Goal: Information Seeking & Learning: Learn about a topic

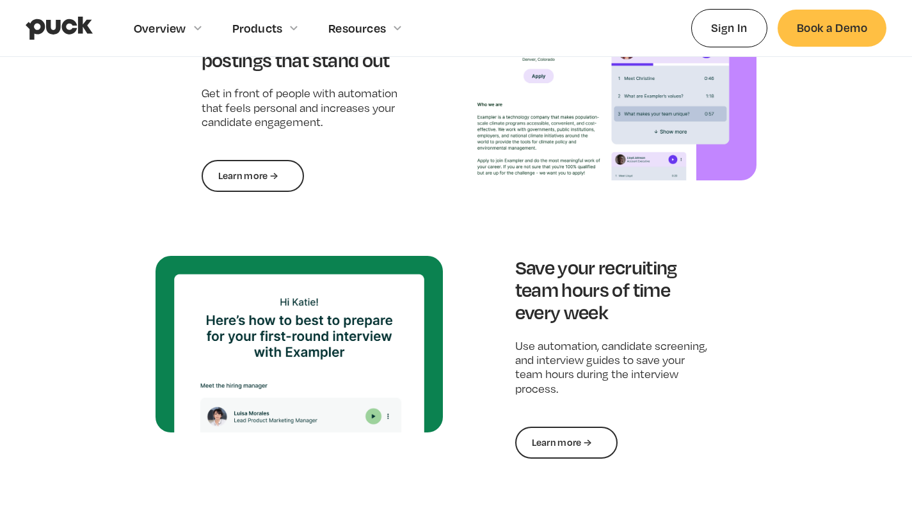
scroll to position [1024, 0]
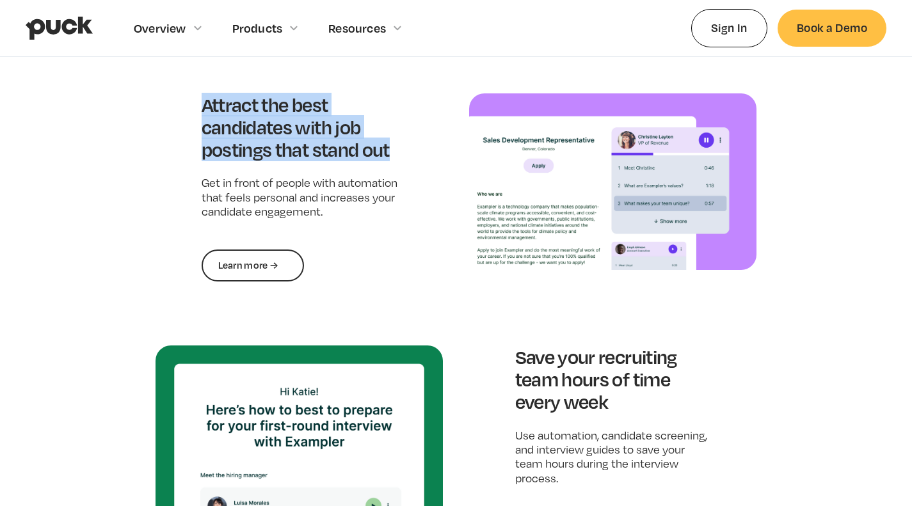
drag, startPoint x: 206, startPoint y: 110, endPoint x: 398, endPoint y: 146, distance: 195.4
click at [398, 146] on div "Attract the best candidates with job postings that stand out Get in front of pe…" at bounding box center [300, 187] width 288 height 188
copy h3 "Attract the best candidates with job postings that stand out"
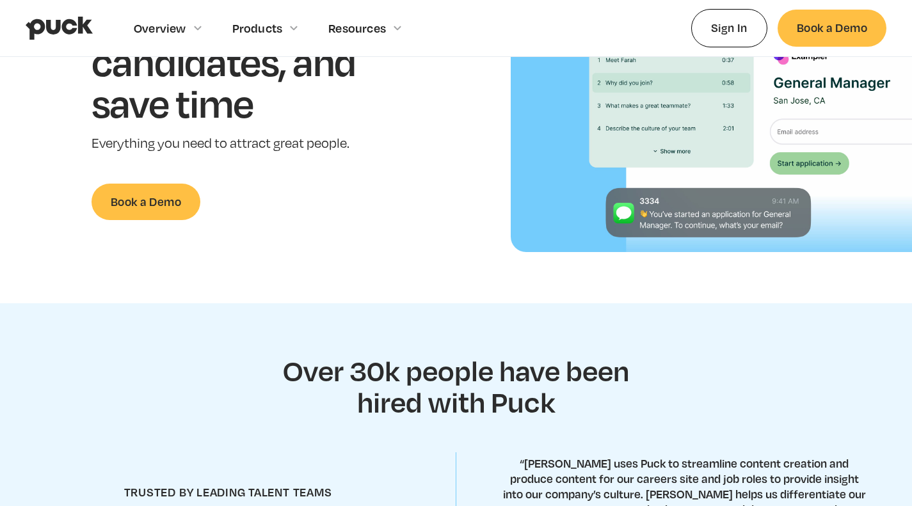
scroll to position [0, 0]
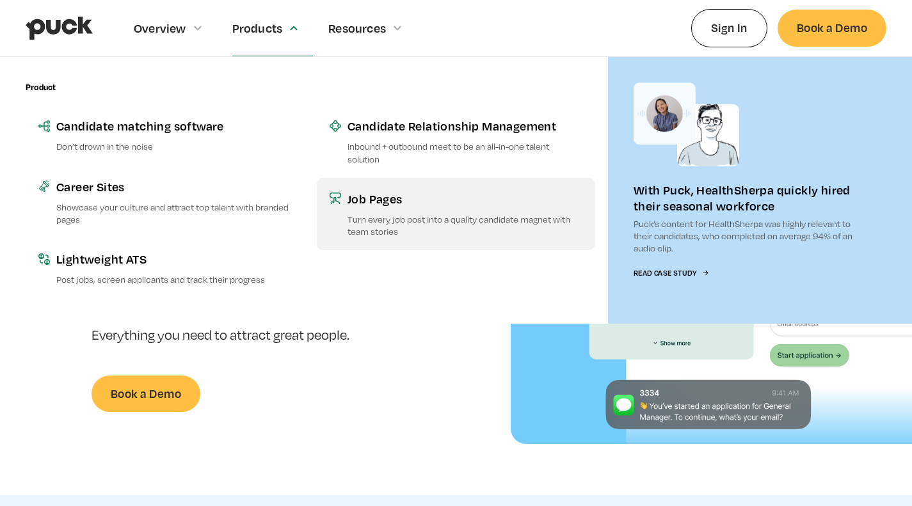
click at [362, 195] on div "Job Pages" at bounding box center [465, 199] width 235 height 16
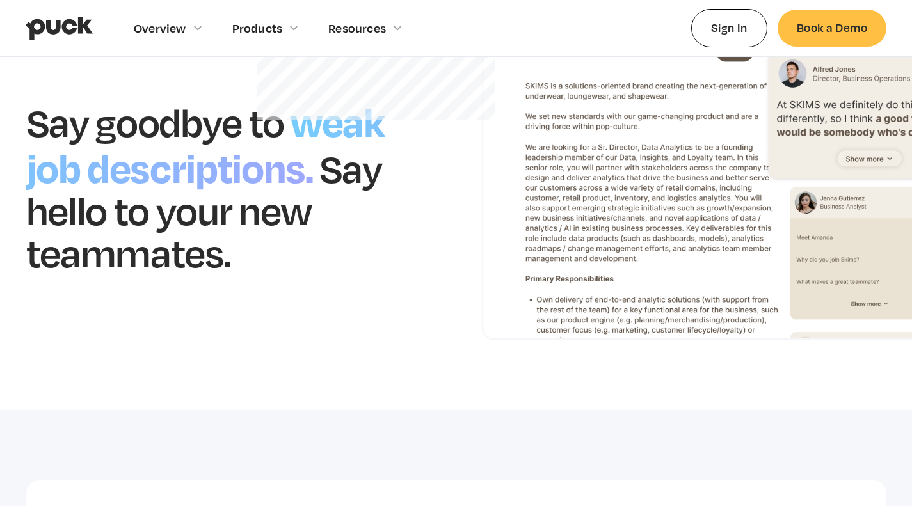
scroll to position [64, 0]
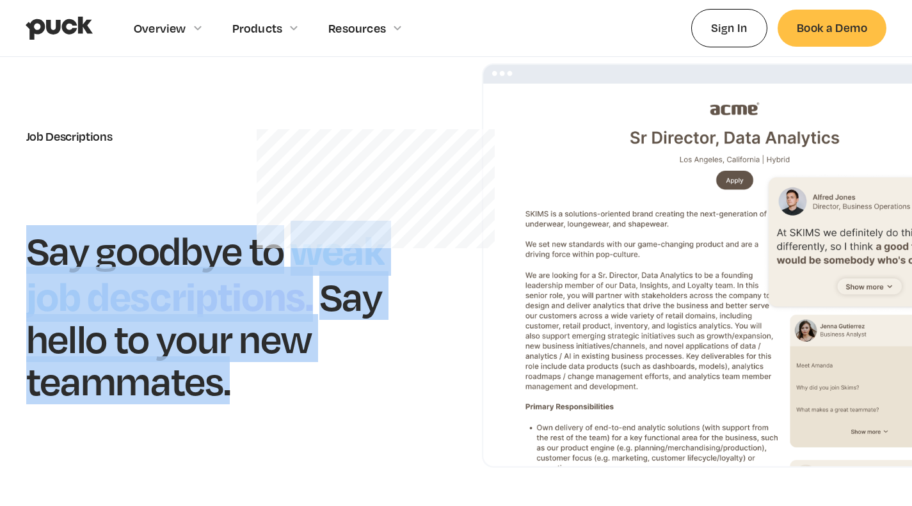
drag, startPoint x: 40, startPoint y: 245, endPoint x: 284, endPoint y: 387, distance: 282.0
click at [284, 387] on div "Say goodbye to weak job descriptions. Say hello to your new teammates." at bounding box center [228, 313] width 405 height 176
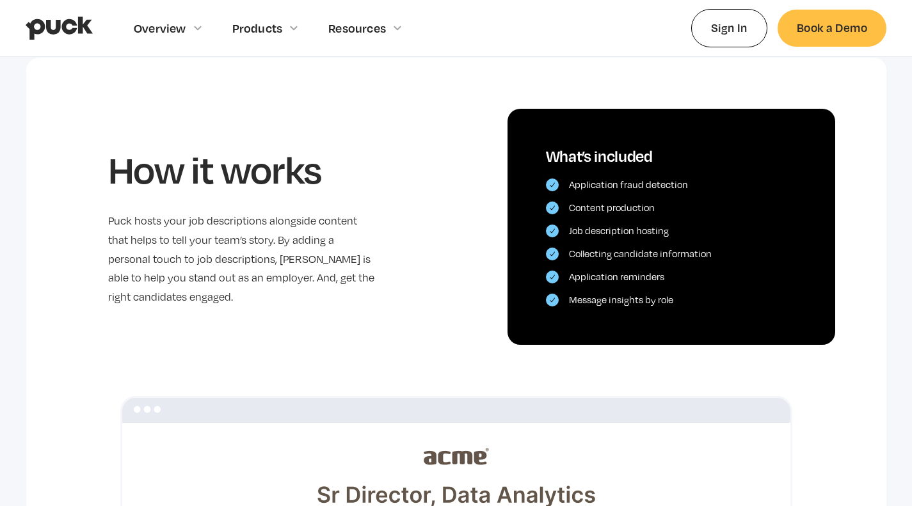
scroll to position [640, 0]
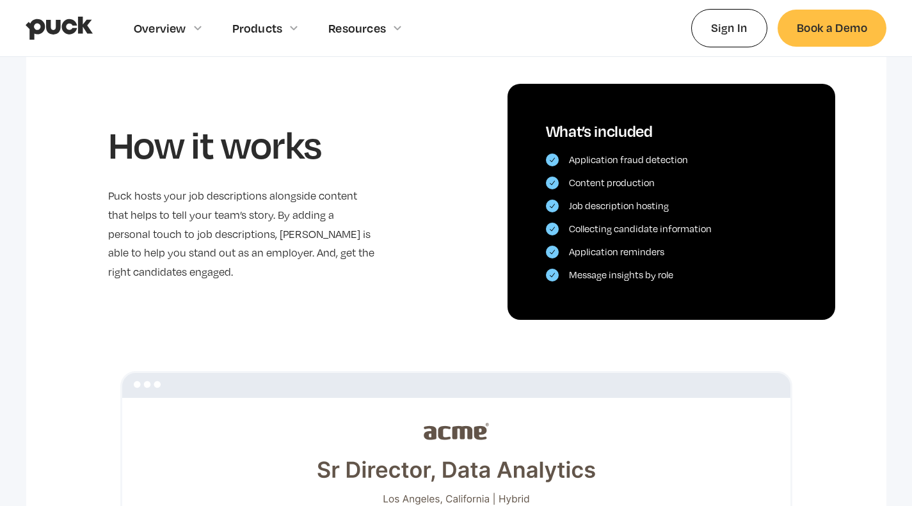
click at [300, 163] on h2 "How it works" at bounding box center [241, 144] width 266 height 45
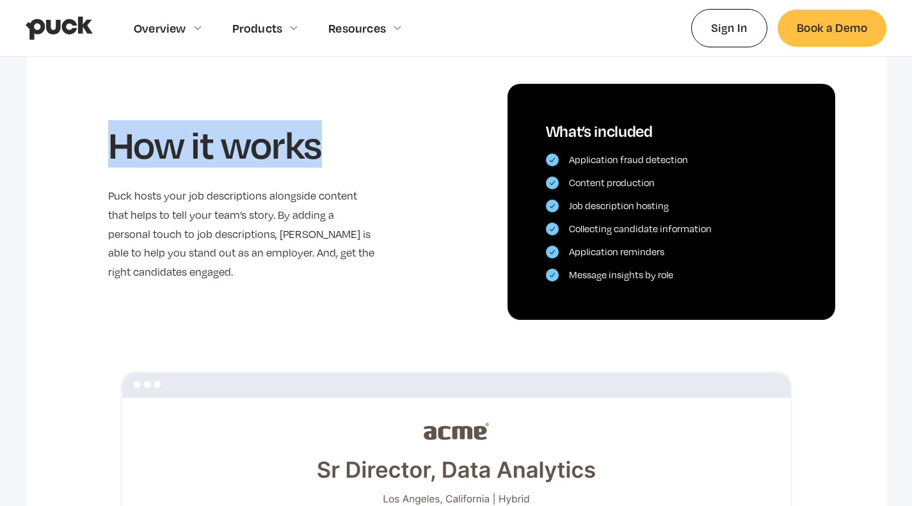
drag, startPoint x: 102, startPoint y: 149, endPoint x: 353, endPoint y: 154, distance: 250.4
click at [353, 154] on div "How it works Puck hosts your job descriptions alongside content that helps to t…" at bounding box center [456, 176] width 861 height 287
copy h2 "How it works"
click at [112, 87] on div "How it works Puck hosts your job descriptions alongside content that helps to t…" at bounding box center [456, 176] width 861 height 287
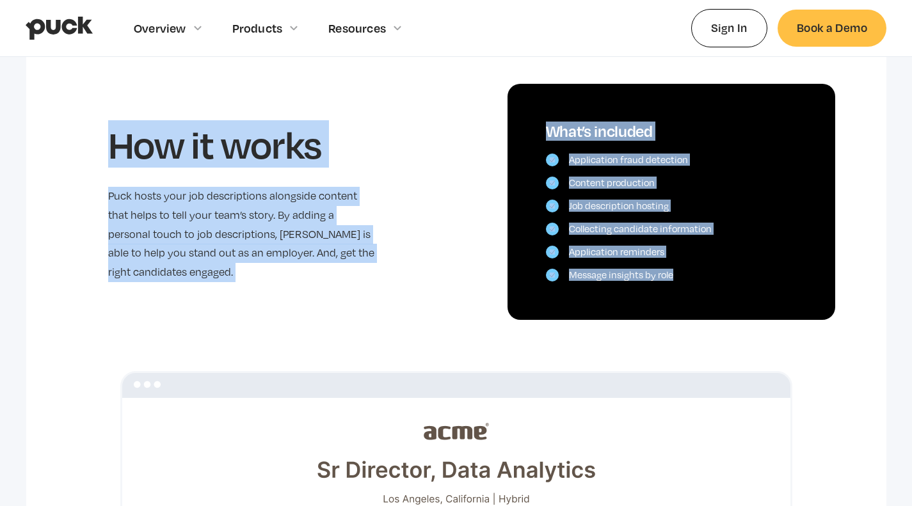
drag, startPoint x: 101, startPoint y: 76, endPoint x: 695, endPoint y: 285, distance: 629.2
click at [695, 285] on div "How it works Puck hosts your job descriptions alongside content that helps to t…" at bounding box center [456, 176] width 861 height 287
copy div "How it works Puck hosts your job descriptions alongside content that helps to t…"
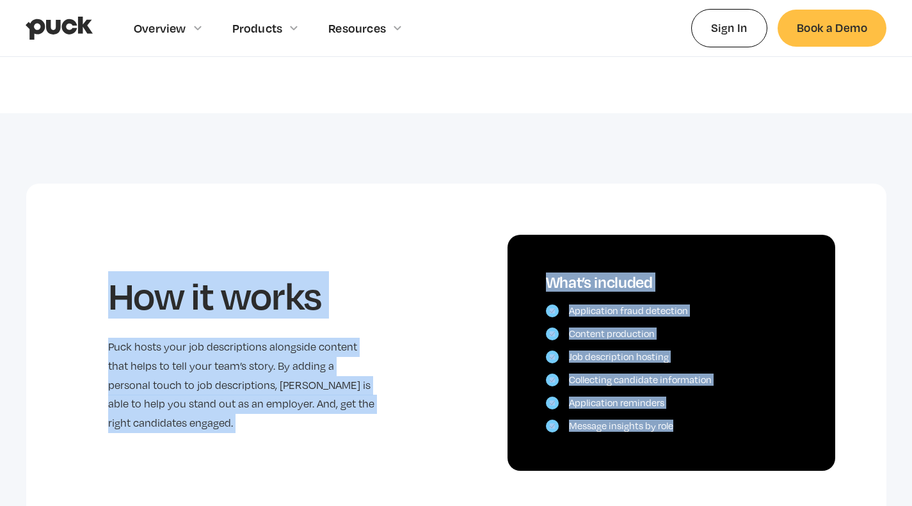
scroll to position [256, 0]
